Goal: Find specific page/section: Find specific page/section

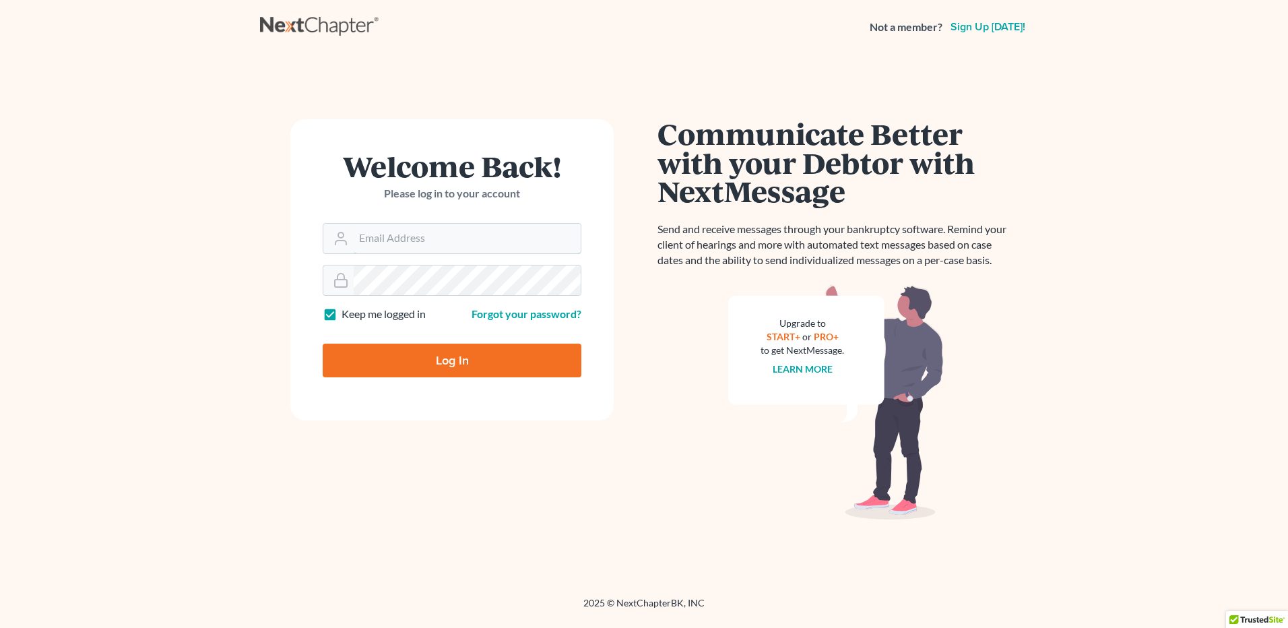
type input "don@brandonlawyer.com"
click at [441, 362] on input "Log In" at bounding box center [452, 361] width 259 height 34
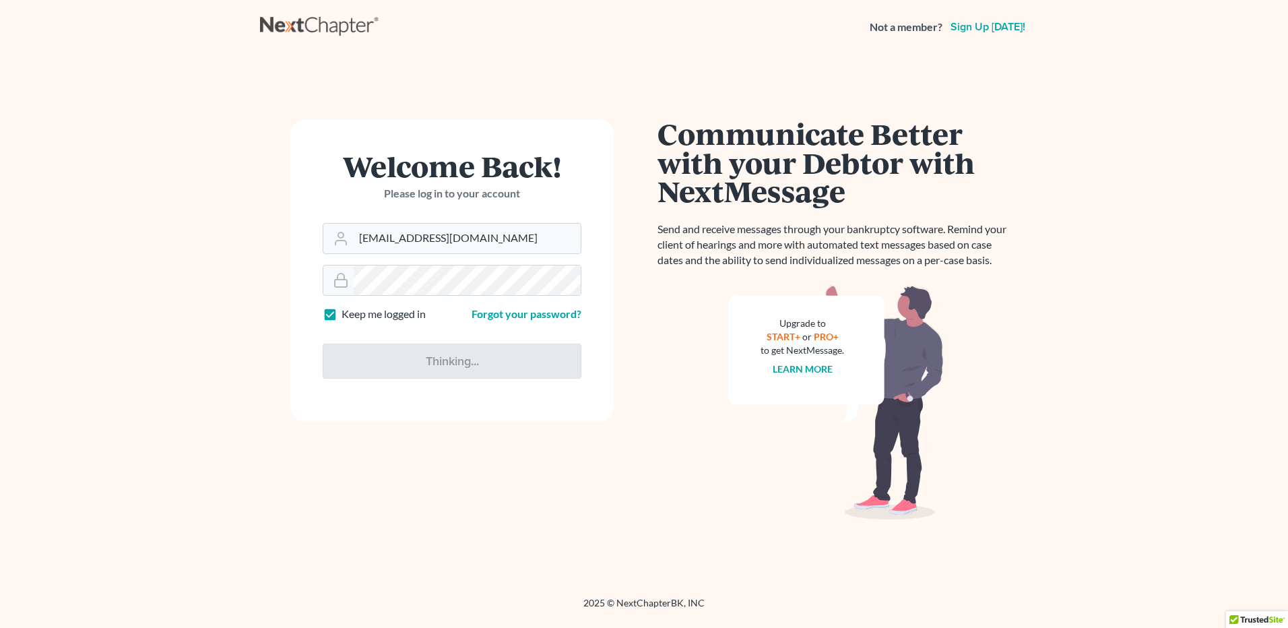
type input "Thinking..."
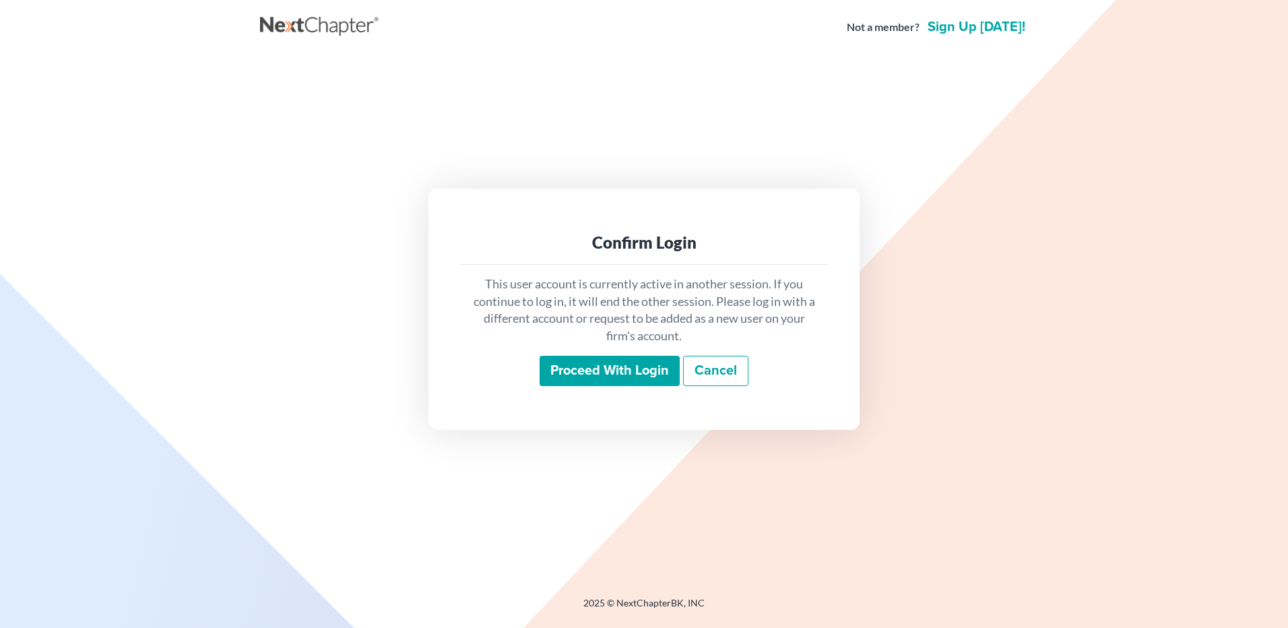
click at [573, 369] on input "Proceed with login" at bounding box center [610, 371] width 140 height 31
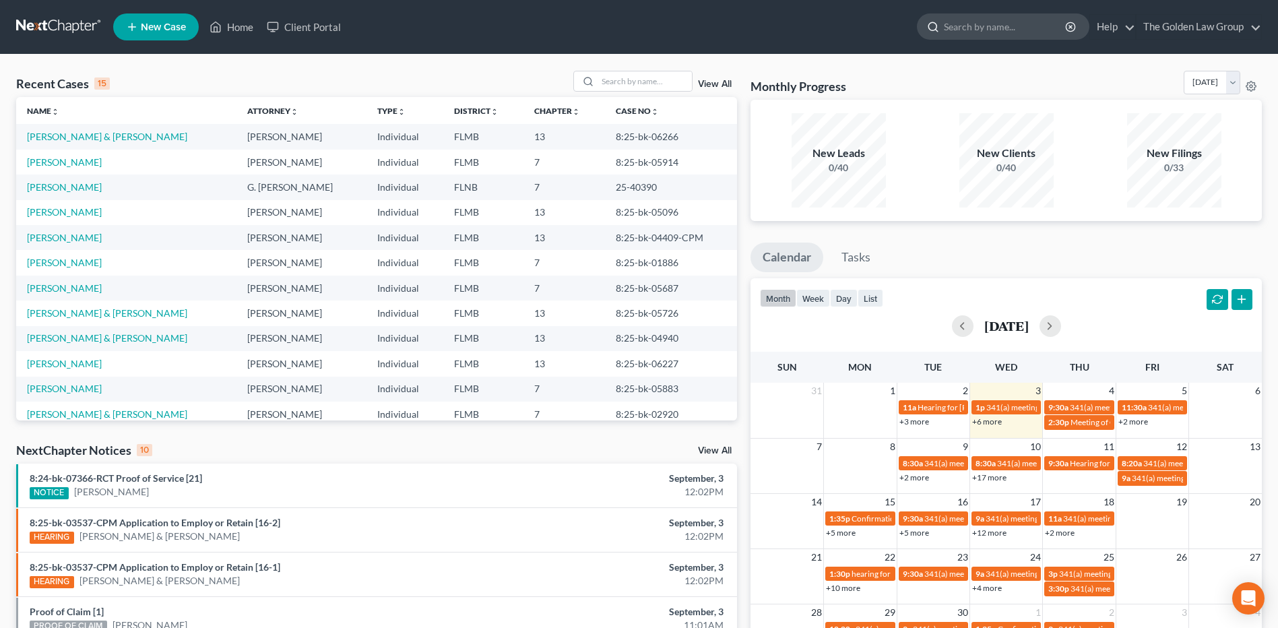
click at [976, 29] on input "search" at bounding box center [1005, 26] width 123 height 25
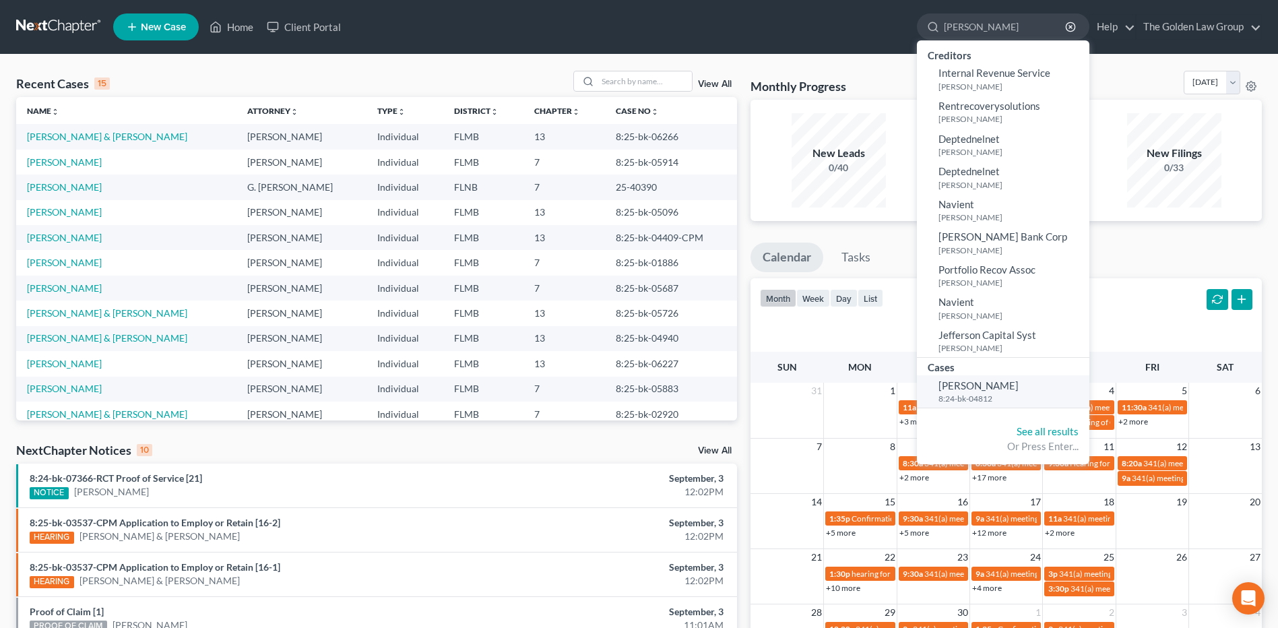
type input "[PERSON_NAME]"
click at [951, 398] on small "8:24-bk-04812" at bounding box center [1013, 398] width 148 height 11
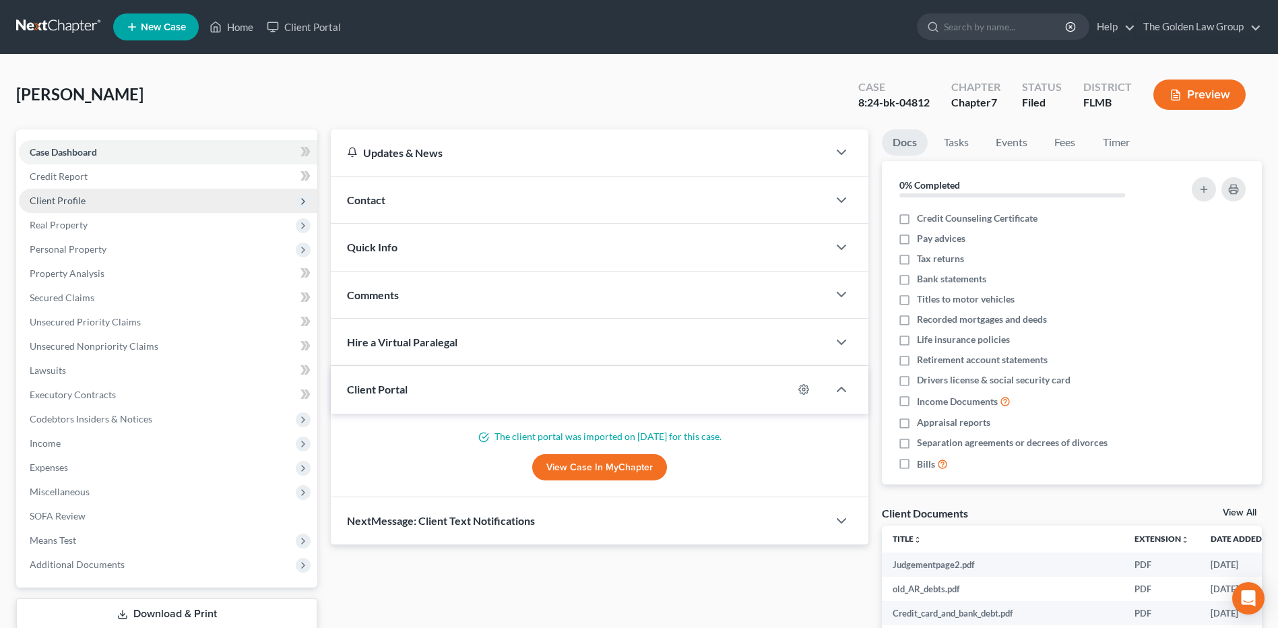
click at [65, 204] on span "Client Profile" at bounding box center [58, 200] width 56 height 11
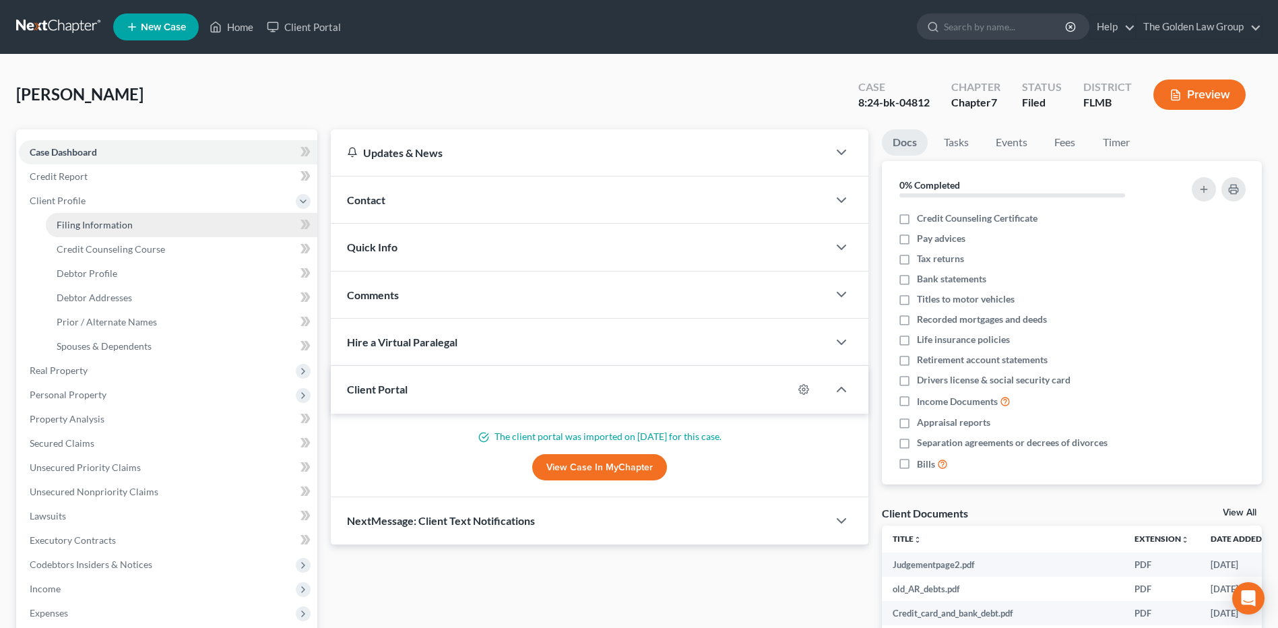
click at [92, 230] on span "Filing Information" at bounding box center [95, 224] width 76 height 11
select select "1"
select select "0"
select select "9"
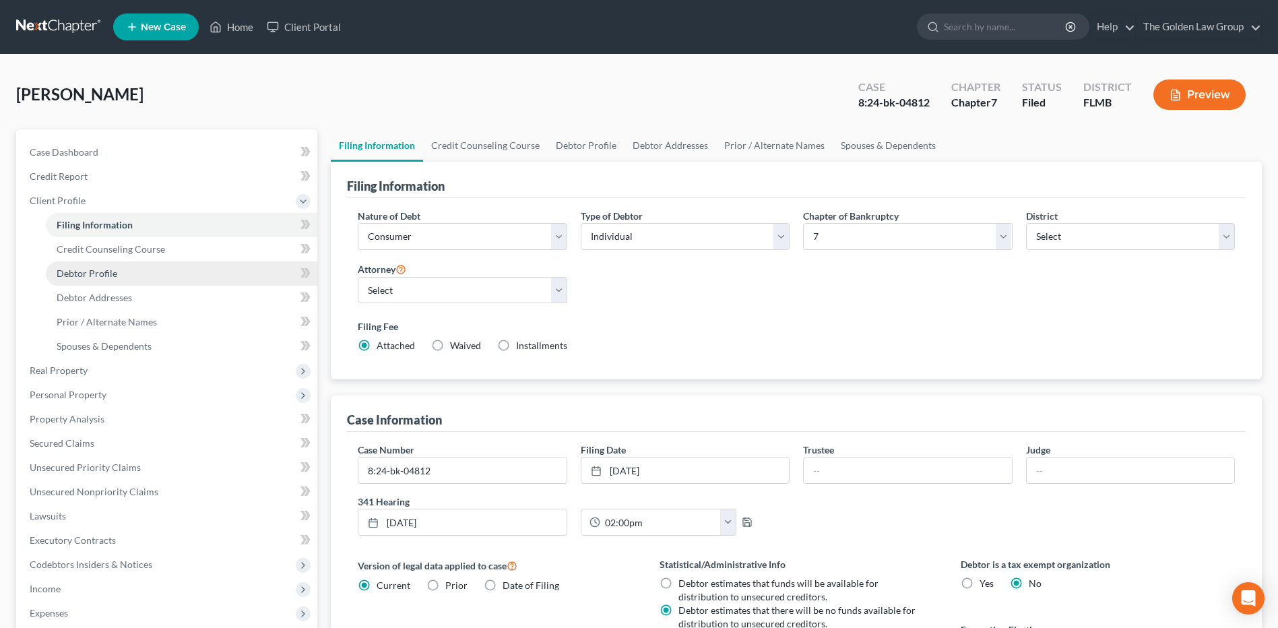
click at [90, 270] on span "Debtor Profile" at bounding box center [87, 273] width 61 height 11
select select "0"
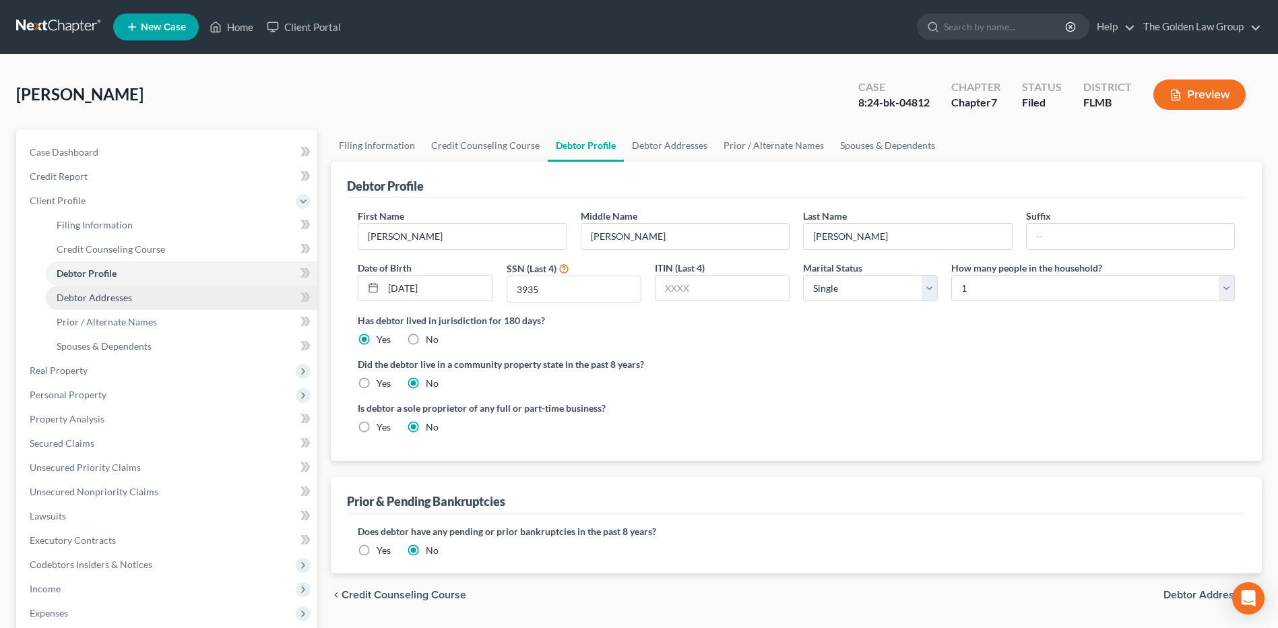
click at [77, 298] on span "Debtor Addresses" at bounding box center [94, 297] width 75 height 11
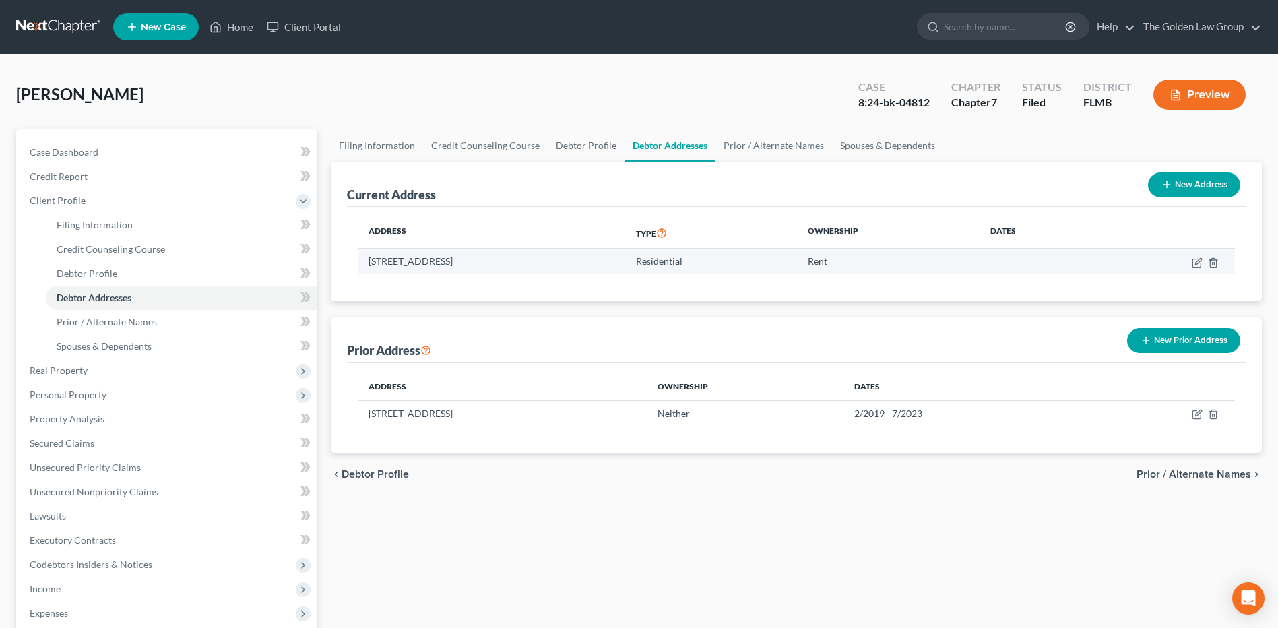
drag, startPoint x: 581, startPoint y: 258, endPoint x: 365, endPoint y: 258, distance: 215.6
click at [365, 258] on td "[STREET_ADDRESS]" at bounding box center [492, 262] width 268 height 26
copy td "[STREET_ADDRESS]"
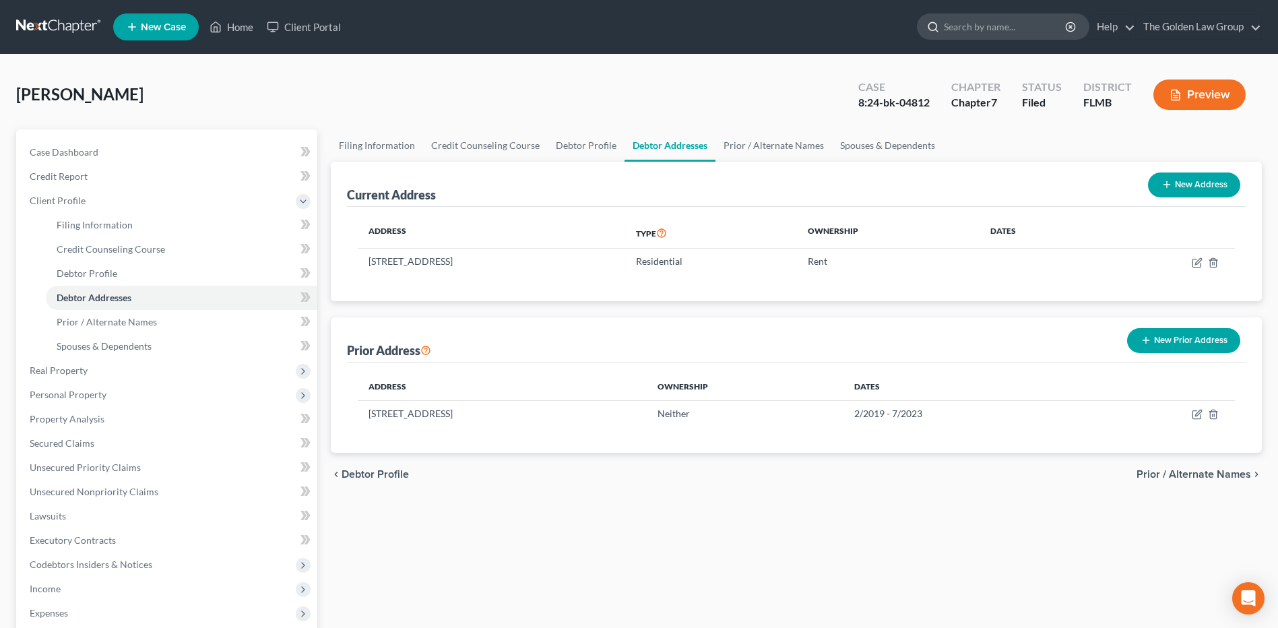
click at [991, 25] on input "search" at bounding box center [1005, 26] width 123 height 25
click at [993, 22] on input "search" at bounding box center [1005, 26] width 123 height 25
type input "[PERSON_NAME]"
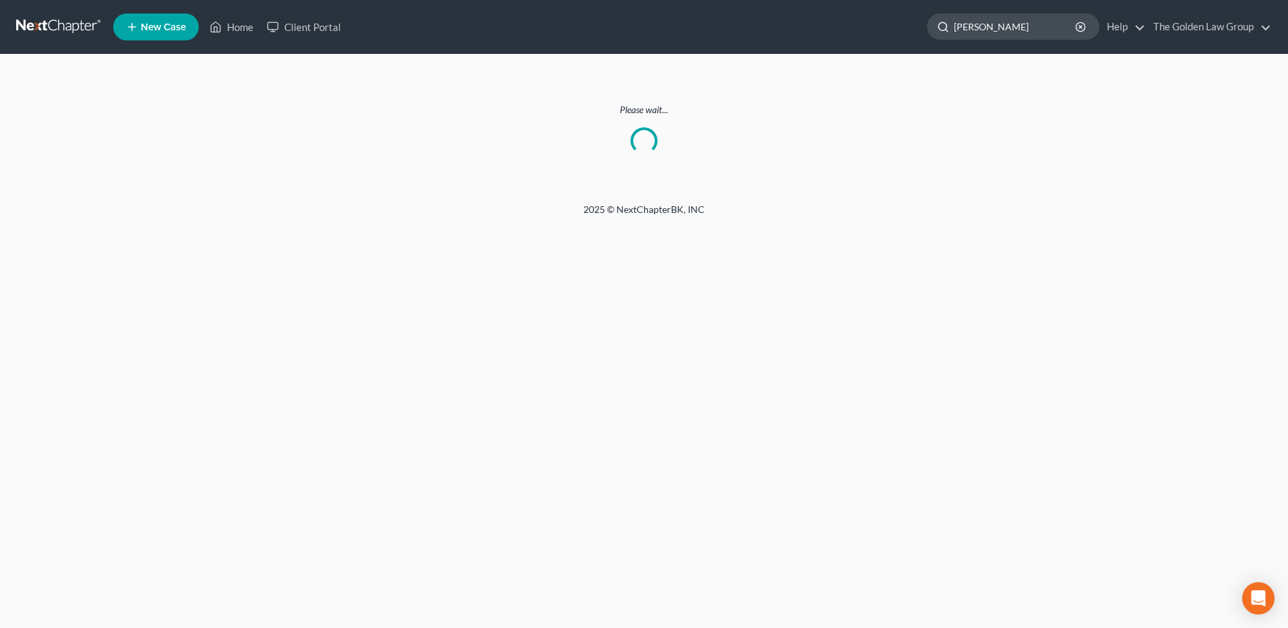
click at [969, 26] on input "[PERSON_NAME]" at bounding box center [1015, 26] width 123 height 25
drag, startPoint x: 1011, startPoint y: 26, endPoint x: 929, endPoint y: 41, distance: 82.9
click at [924, 34] on ul "New Case Home Client Portal [PERSON_NAME] - No Result - See all results Or Pres…" at bounding box center [692, 26] width 1159 height 35
type input "[PERSON_NAME]"
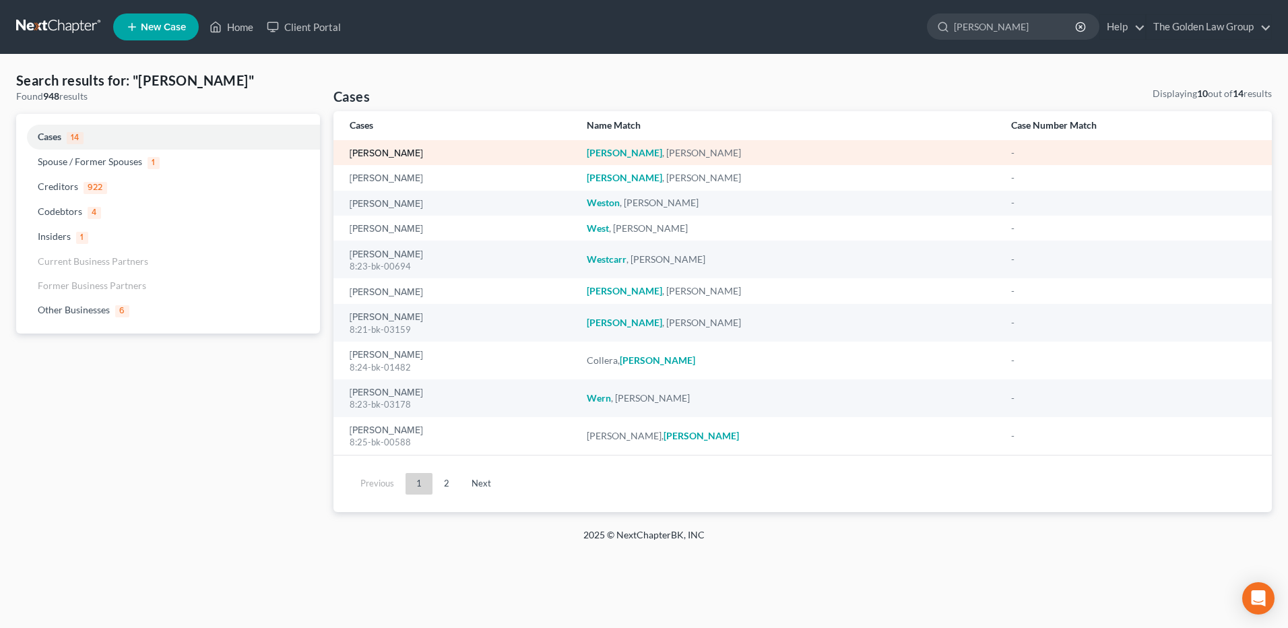
click at [382, 153] on link "[PERSON_NAME]" at bounding box center [386, 153] width 73 height 9
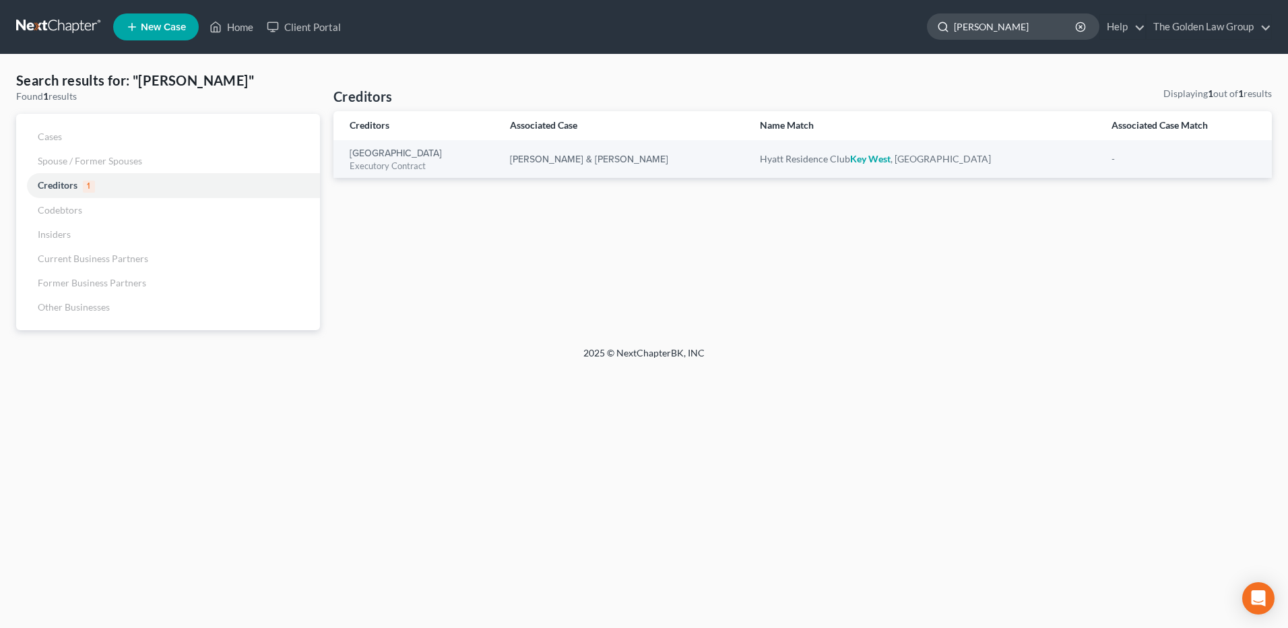
click at [1014, 31] on input "[PERSON_NAME]" at bounding box center [1015, 26] width 123 height 25
drag, startPoint x: 976, startPoint y: 24, endPoint x: 897, endPoint y: 25, distance: 79.5
click at [897, 25] on ul "New Case Home Client Portal - No Result - See all results Or Press Enter... [PE…" at bounding box center [692, 26] width 1159 height 35
drag, startPoint x: 893, startPoint y: 20, endPoint x: 885, endPoint y: 20, distance: 8.1
click at [885, 20] on ul "New Case Home Client Portal - No Result - See all results Or Press Enter... [PE…" at bounding box center [692, 26] width 1159 height 35
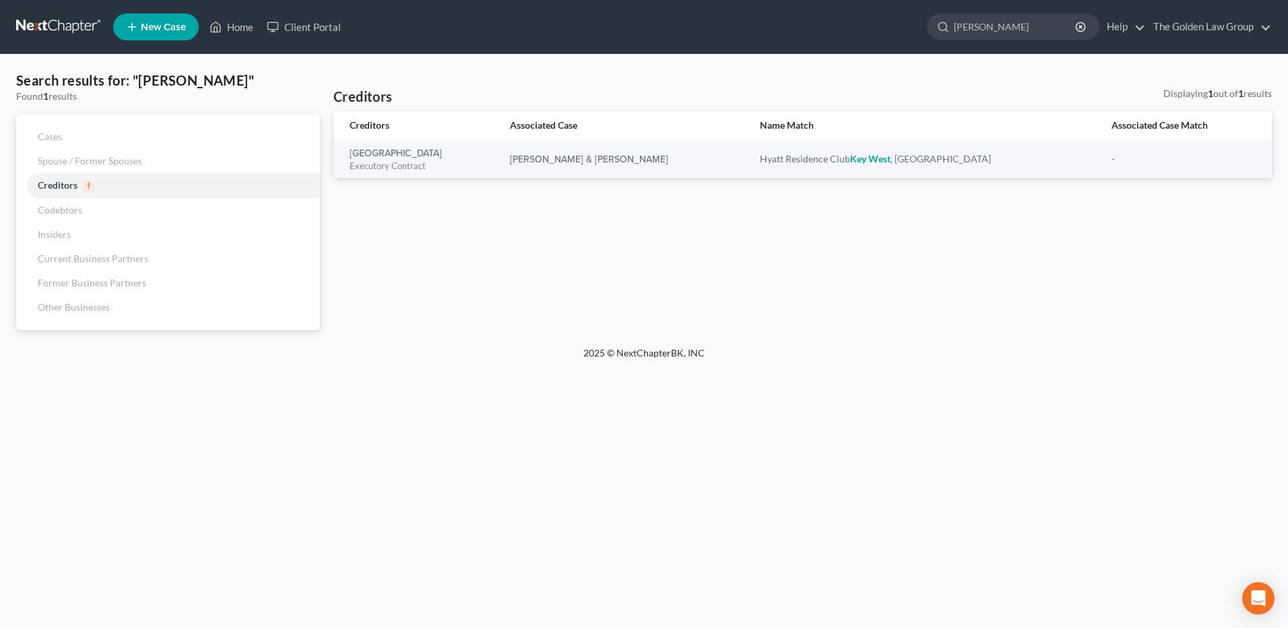
type input "[PERSON_NAME]"
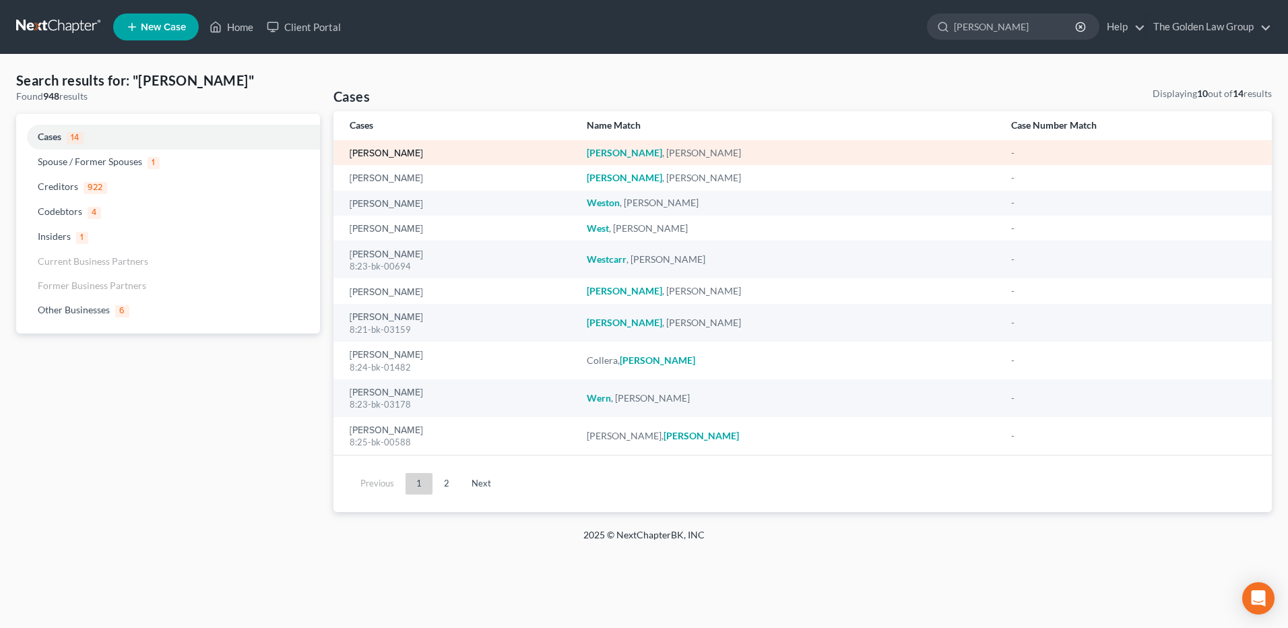
click at [388, 151] on link "[PERSON_NAME]" at bounding box center [386, 153] width 73 height 9
